Goal: Transaction & Acquisition: Download file/media

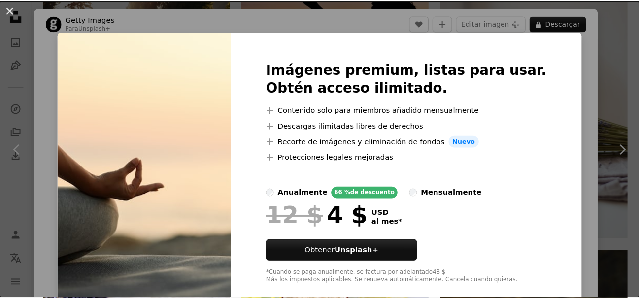
scroll to position [99, 0]
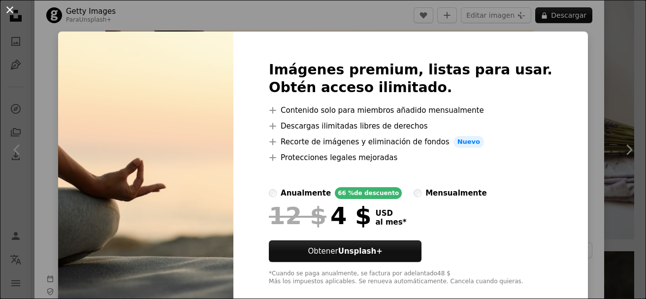
click at [9, 8] on button "An X shape" at bounding box center [10, 10] width 12 height 12
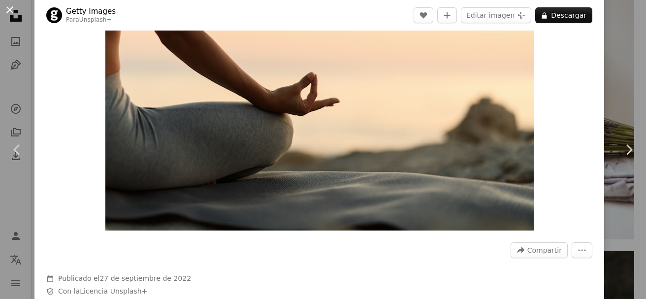
click at [10, 13] on button "An X shape" at bounding box center [10, 10] width 12 height 12
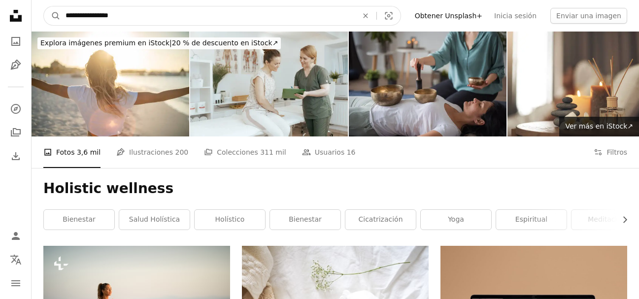
click at [127, 16] on input "**********" at bounding box center [208, 15] width 294 height 19
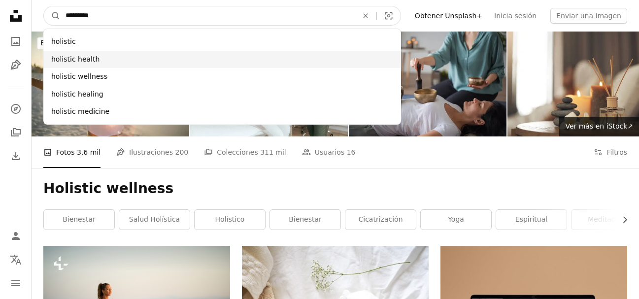
type input "********"
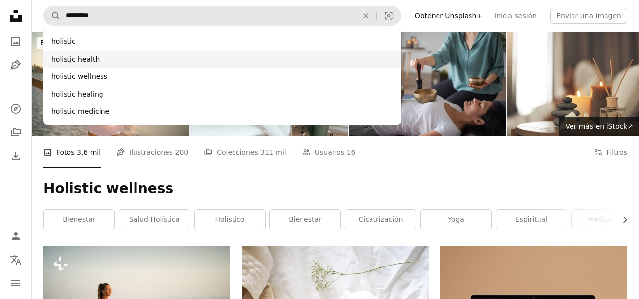
click at [89, 65] on div "holistic health" at bounding box center [222, 60] width 358 height 18
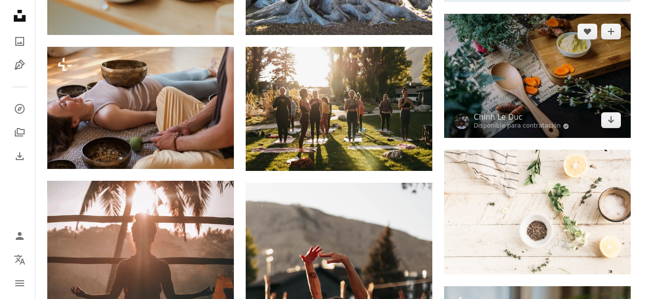
scroll to position [493, 0]
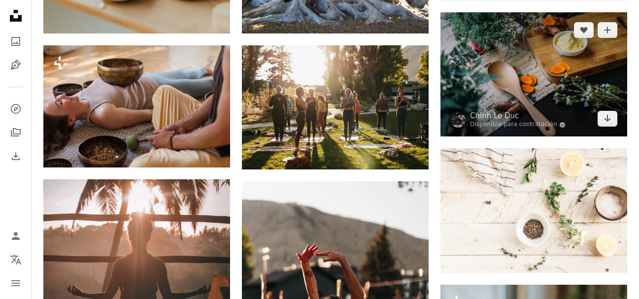
click at [540, 66] on img at bounding box center [533, 74] width 187 height 124
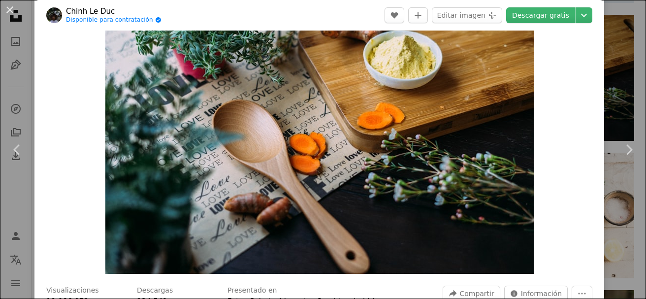
scroll to position [49, 0]
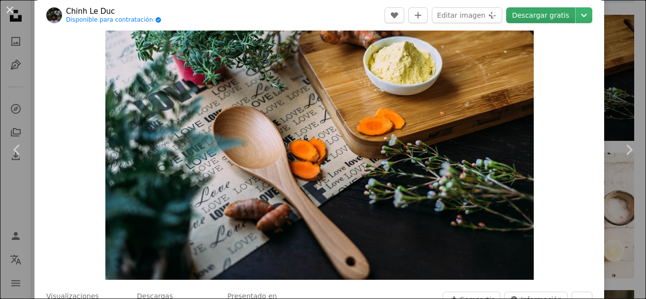
click at [546, 13] on link "Descargar gratis" at bounding box center [540, 15] width 69 height 16
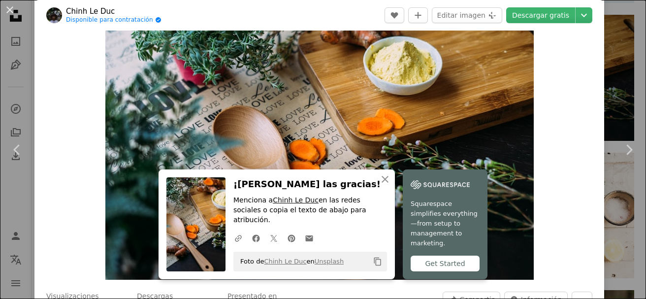
click at [295, 204] on link "Chinh Le Duc" at bounding box center [296, 200] width 46 height 8
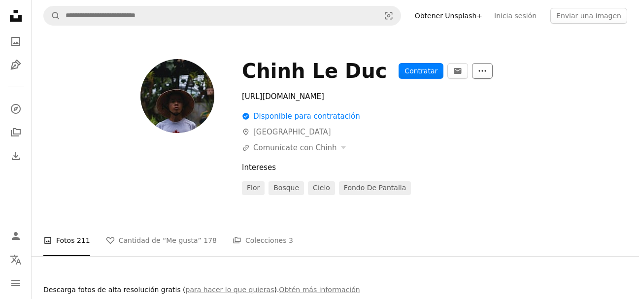
click at [472, 74] on button "More Actions" at bounding box center [482, 71] width 21 height 16
